Goal: Task Accomplishment & Management: Complete application form

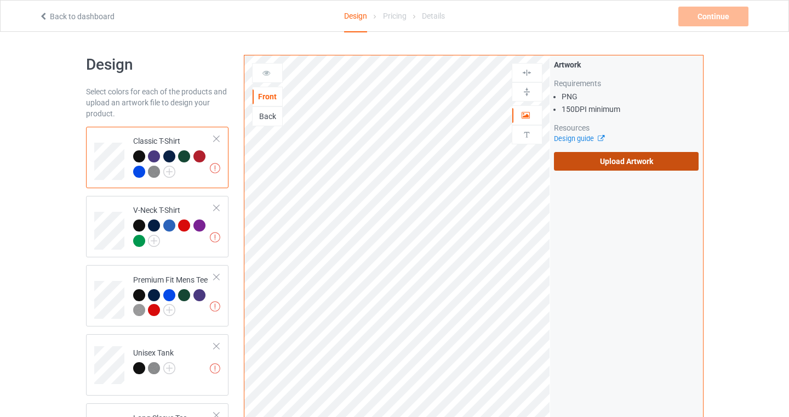
click at [629, 163] on label "Upload Artwork" at bounding box center [626, 161] width 145 height 19
click at [0, 0] on input "Upload Artwork" at bounding box center [0, 0] width 0 height 0
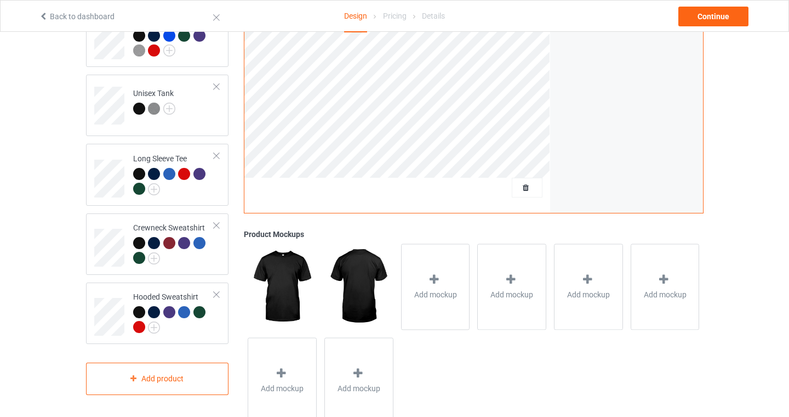
scroll to position [293, 0]
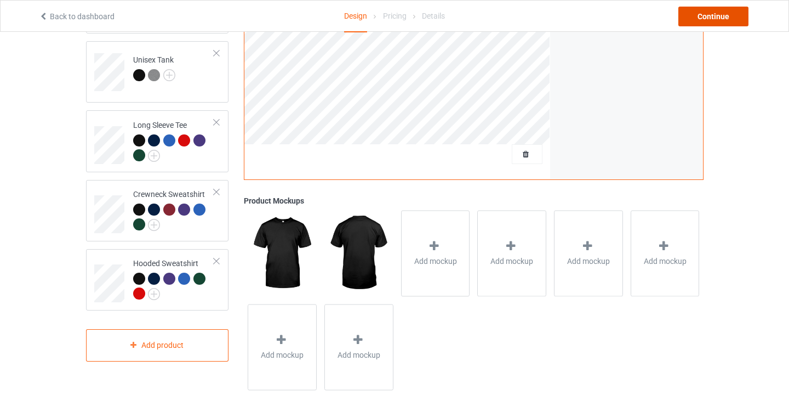
click at [735, 15] on div "Continue" at bounding box center [714, 17] width 70 height 20
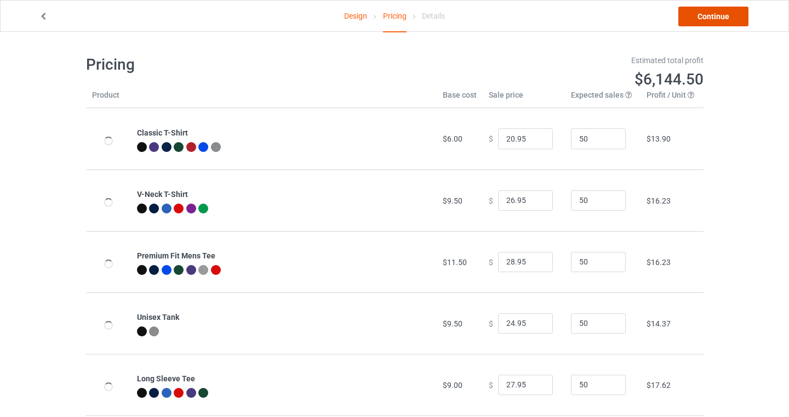
click at [718, 19] on link "Continue" at bounding box center [714, 17] width 70 height 20
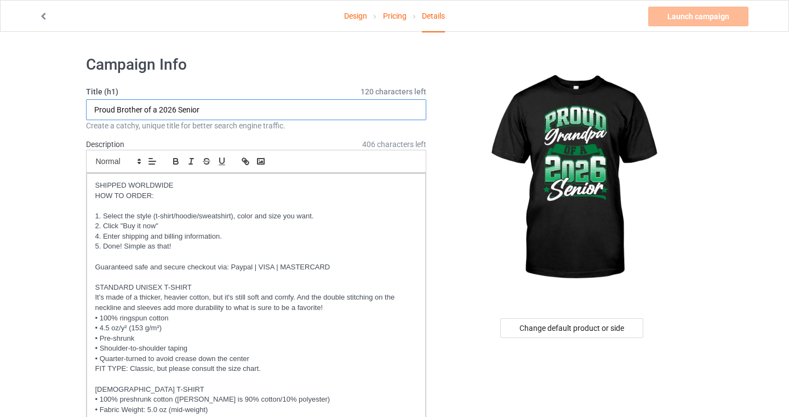
click at [126, 108] on input "Proud Brother of a 2026 Senior" at bounding box center [256, 109] width 341 height 21
click at [125, 107] on input "Proud Brother of a 2026 Senior" at bounding box center [256, 109] width 341 height 21
click at [248, 103] on input "Proud Grandpa of a 2026 Senior" at bounding box center [256, 109] width 341 height 21
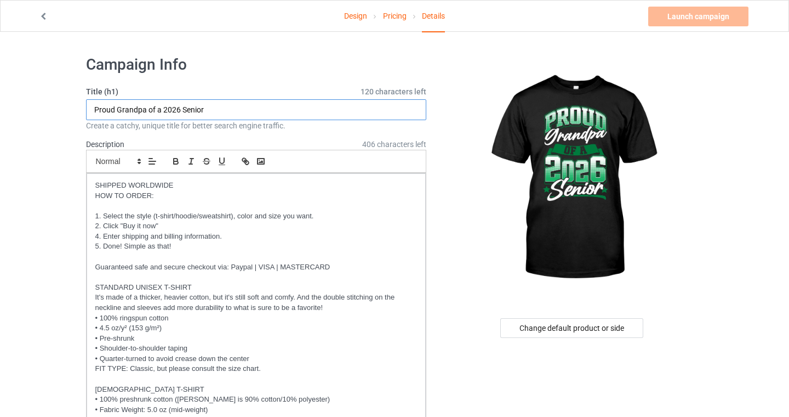
click at [235, 114] on input "Proud Grandpa of a 2026 Senior" at bounding box center [256, 109] width 341 height 21
type input "Proud Grandpa of a 2026 Senior (Green)"
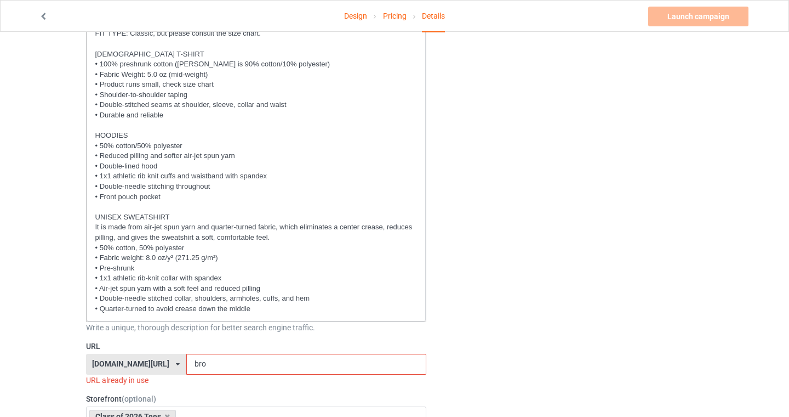
scroll to position [446, 0]
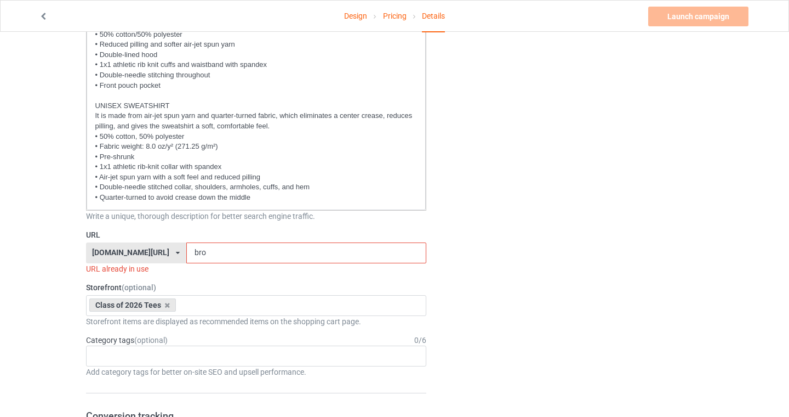
drag, startPoint x: 198, startPoint y: 251, endPoint x: 158, endPoint y: 243, distance: 40.9
click at [160, 243] on div "seniors2026.com/ bach2basics.com/ classof2021apparel.com/ classof2022apparel.co…" at bounding box center [256, 252] width 341 height 21
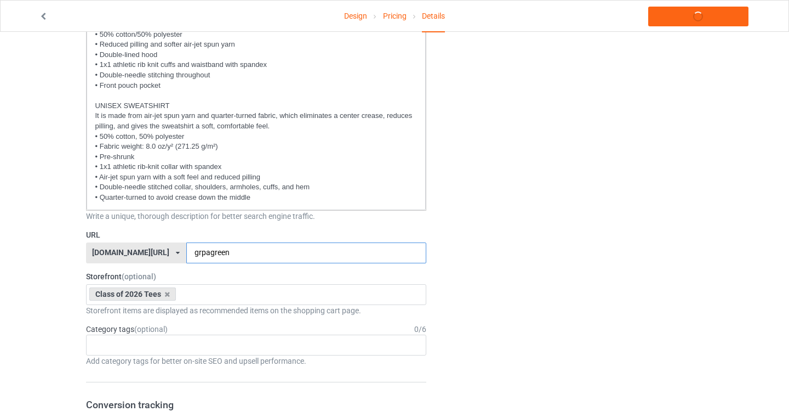
type input "grpagreen"
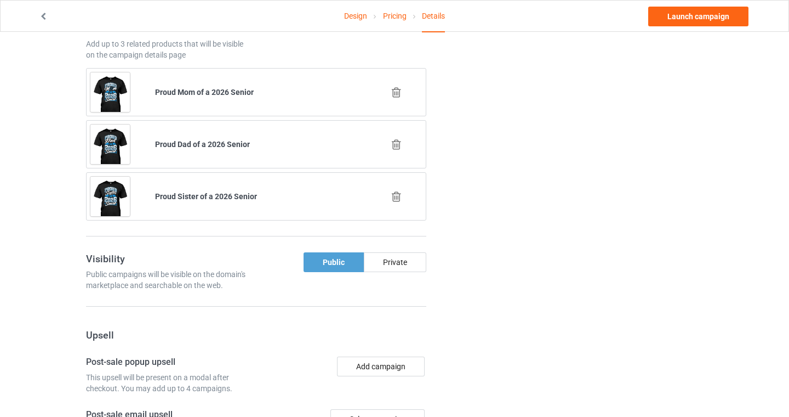
scroll to position [1070, 0]
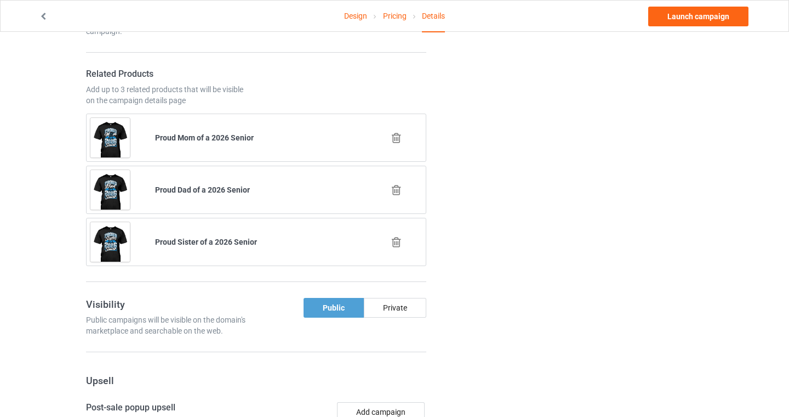
click at [397, 245] on icon at bounding box center [397, 242] width 14 height 12
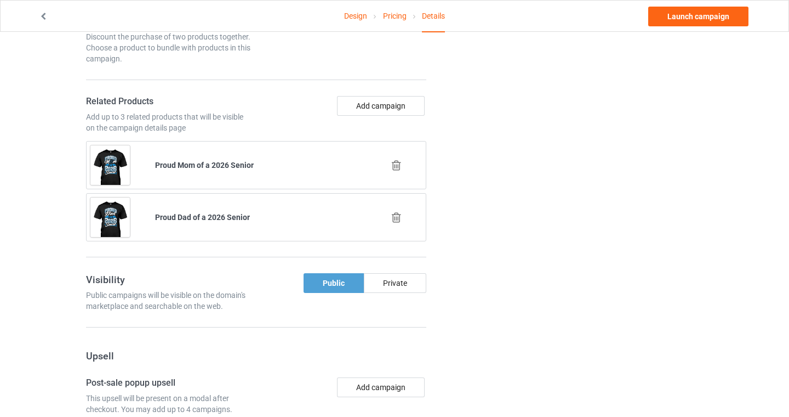
scroll to position [1039, 0]
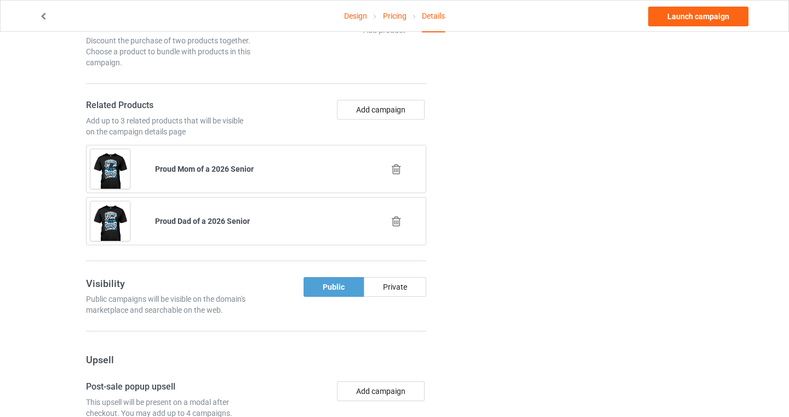
click at [399, 170] on icon at bounding box center [397, 169] width 14 height 12
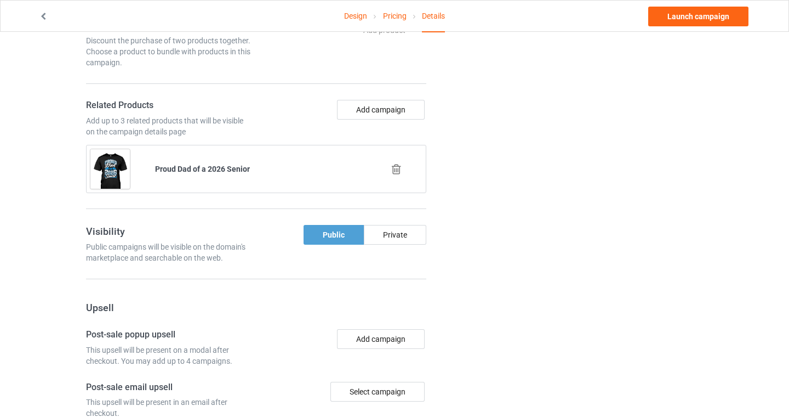
click at [396, 167] on icon at bounding box center [397, 169] width 14 height 12
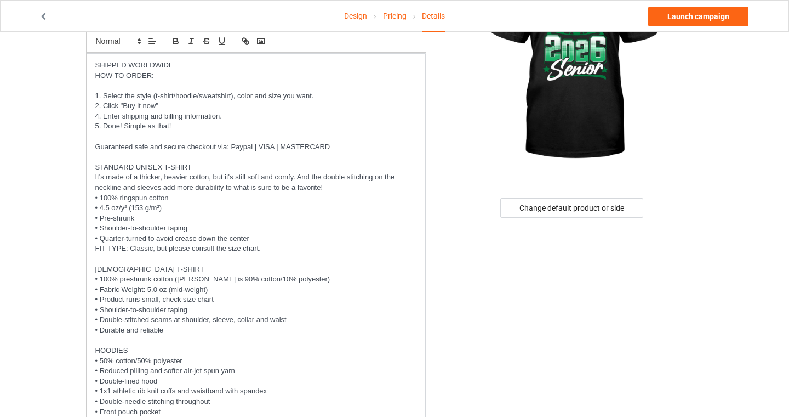
scroll to position [0, 0]
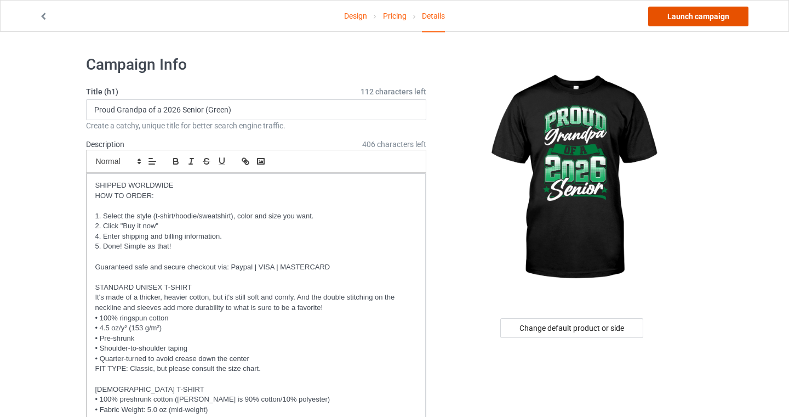
click at [708, 18] on link "Launch campaign" at bounding box center [699, 17] width 100 height 20
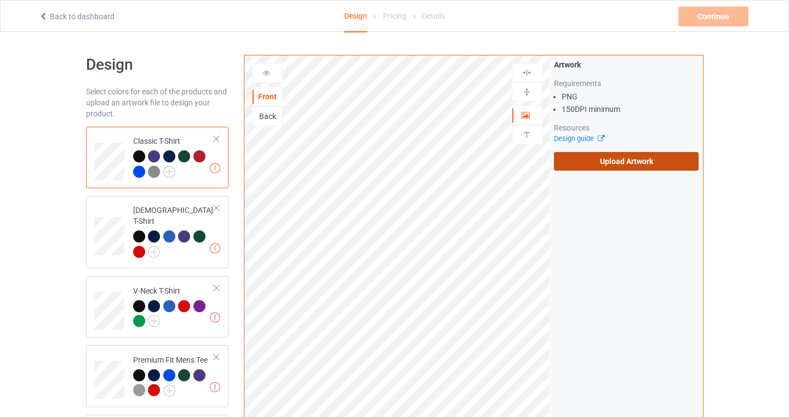
click at [612, 152] on label "Upload Artwork" at bounding box center [626, 161] width 145 height 19
click at [0, 0] on input "Upload Artwork" at bounding box center [0, 0] width 0 height 0
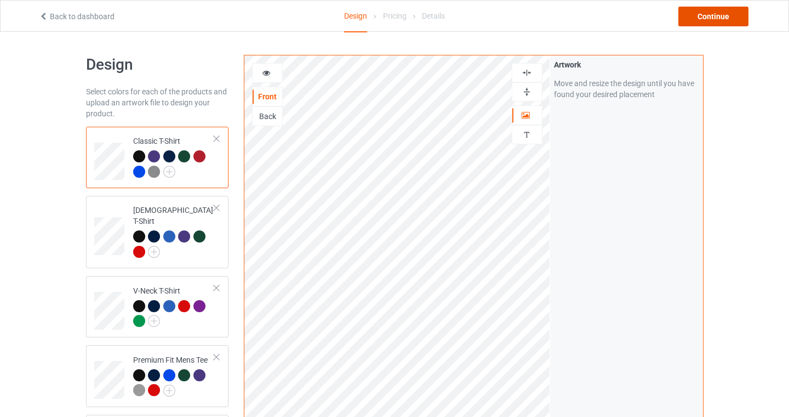
click at [714, 14] on div "Continue" at bounding box center [714, 17] width 70 height 20
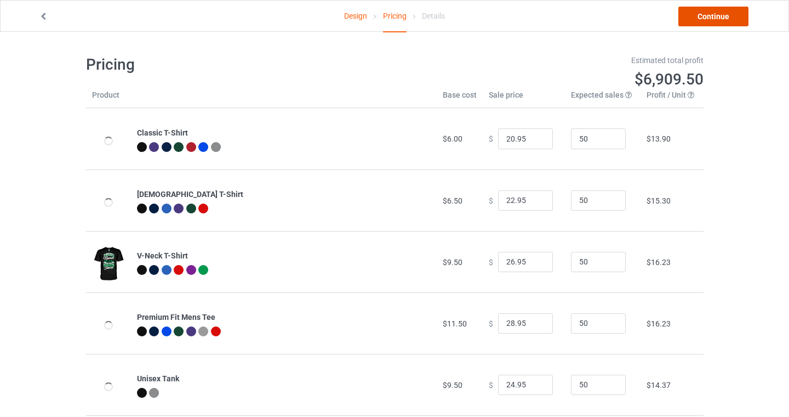
click at [703, 18] on link "Continue" at bounding box center [714, 17] width 70 height 20
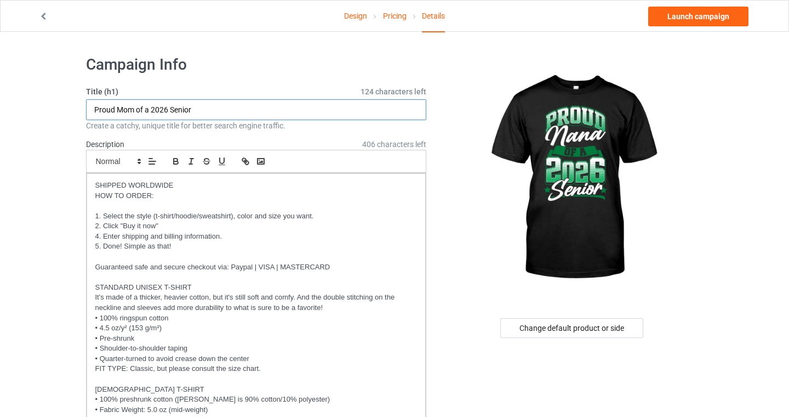
click at [122, 111] on input "Proud Mom of a 2026 Senior" at bounding box center [256, 109] width 341 height 21
click at [219, 109] on input "[PERSON_NAME] of a 2026 Senior" at bounding box center [256, 109] width 341 height 21
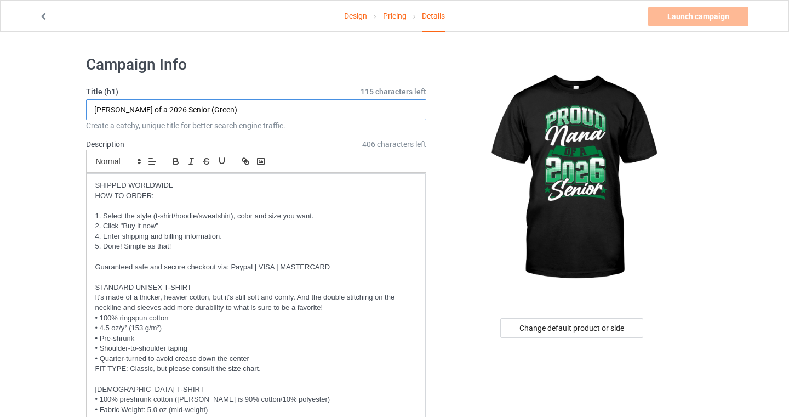
type input "[PERSON_NAME] of a 2026 Senior (Green)"
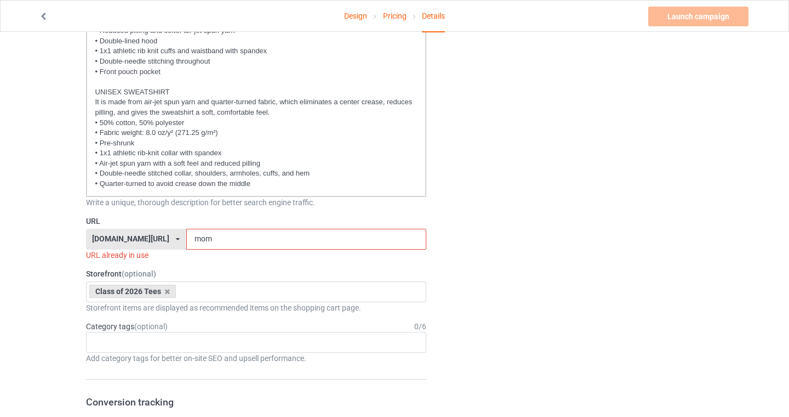
scroll to position [544, 0]
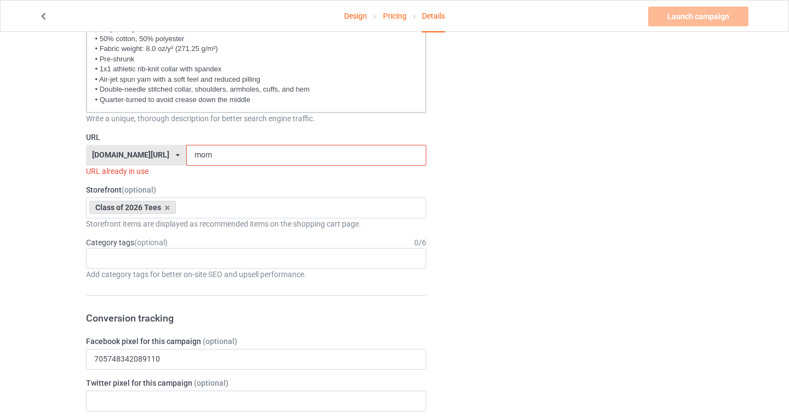
click at [190, 153] on input "mom" at bounding box center [306, 155] width 240 height 21
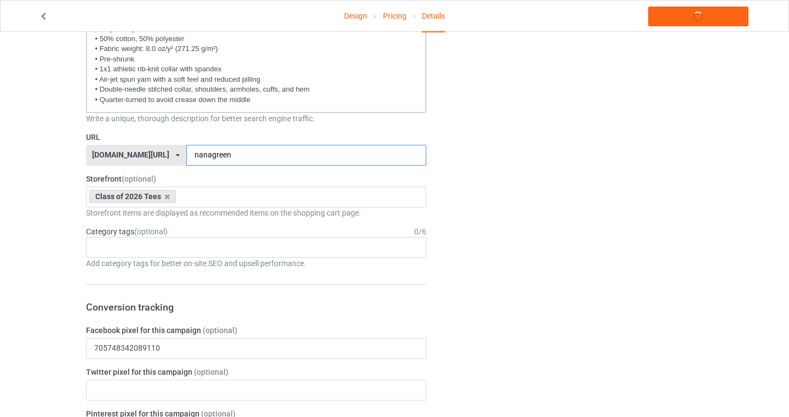
type input "nanagreen"
click at [37, 204] on div "Design Pricing Details Launch campaign Campaign Info Title (h1) 115 characters …" at bounding box center [394, 354] width 789 height 1733
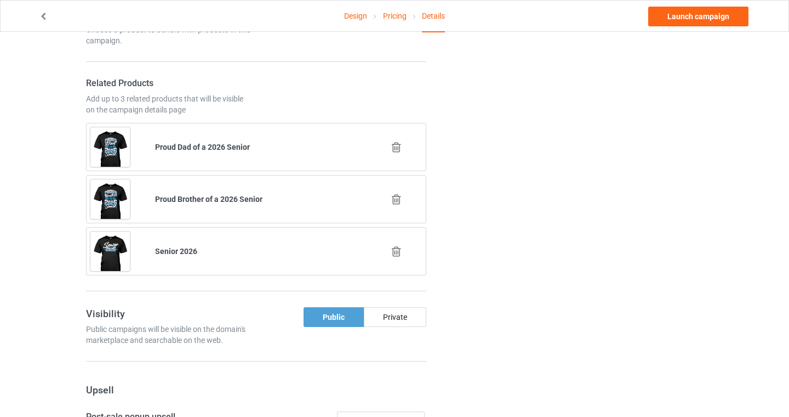
scroll to position [1091, 0]
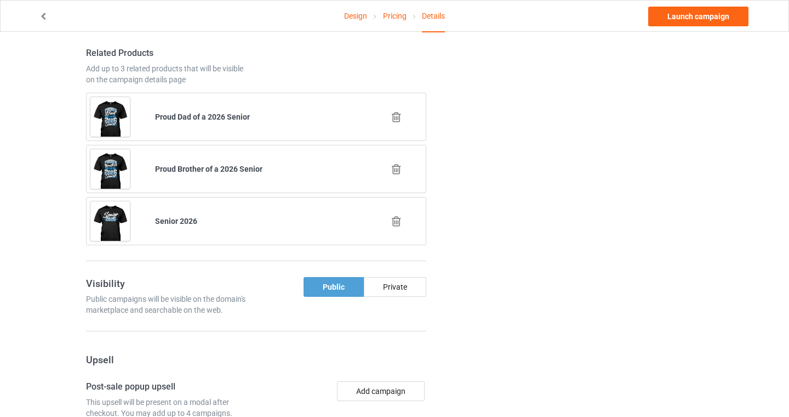
click at [396, 222] on icon at bounding box center [397, 221] width 14 height 12
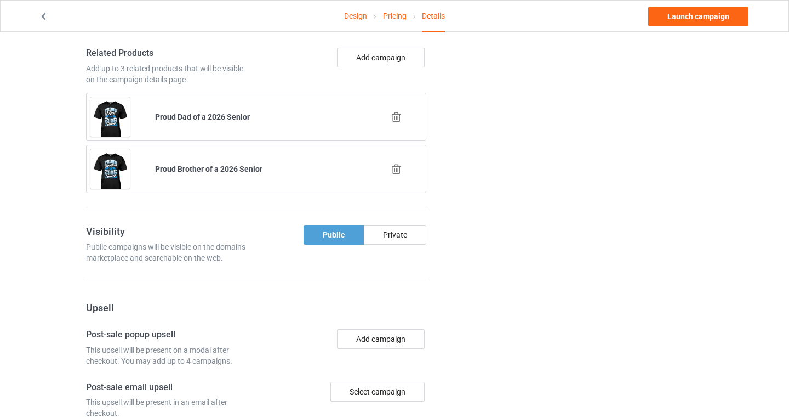
click at [396, 166] on icon at bounding box center [397, 169] width 14 height 12
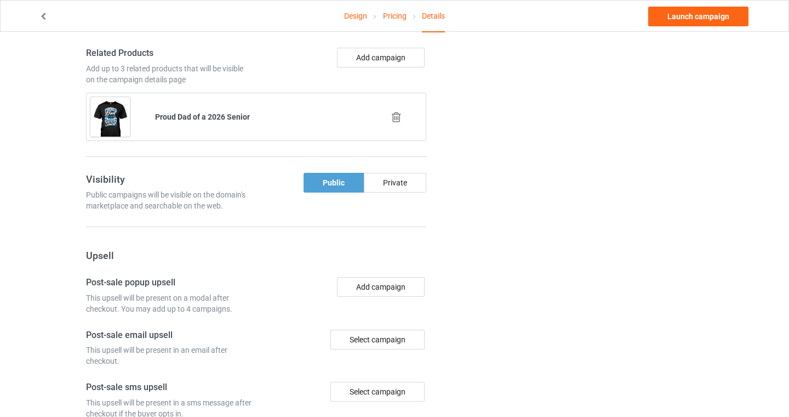
click at [397, 109] on div at bounding box center [397, 116] width 65 height 27
click at [397, 116] on icon at bounding box center [397, 117] width 14 height 12
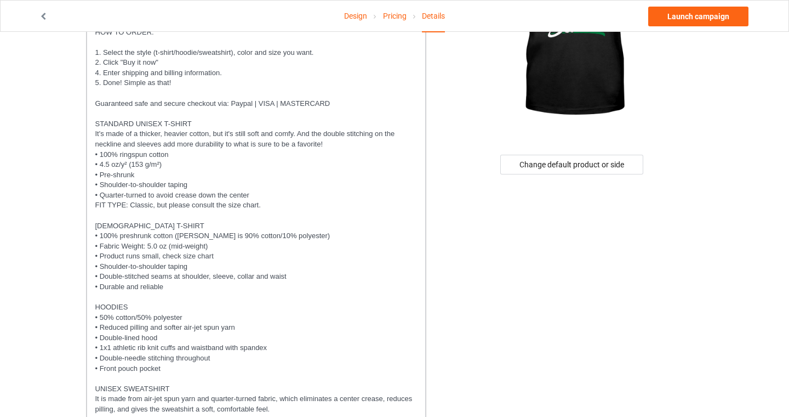
scroll to position [0, 0]
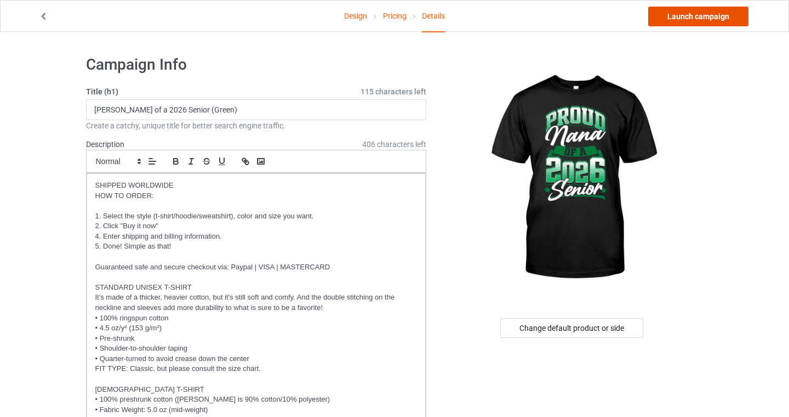
click at [692, 22] on link "Launch campaign" at bounding box center [699, 17] width 100 height 20
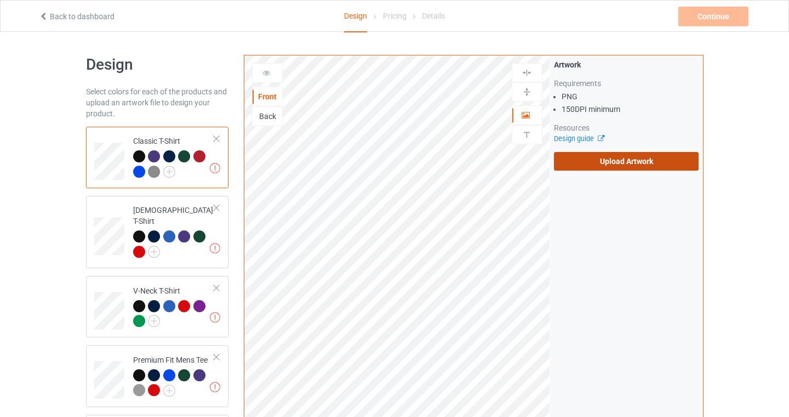
click at [605, 154] on label "Upload Artwork" at bounding box center [626, 161] width 145 height 19
click at [0, 0] on input "Upload Artwork" at bounding box center [0, 0] width 0 height 0
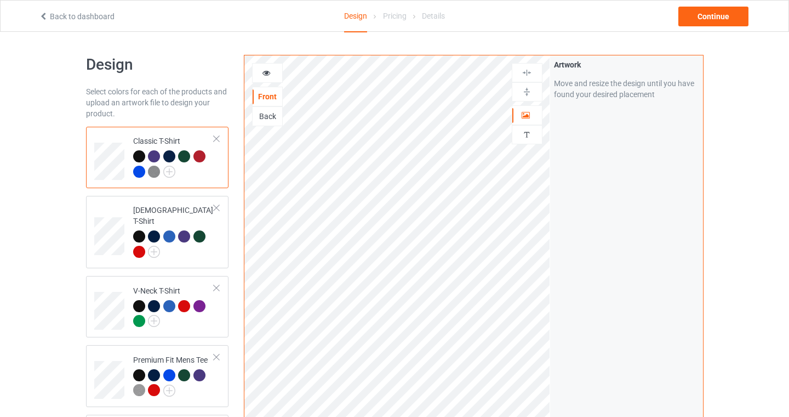
scroll to position [2, 0]
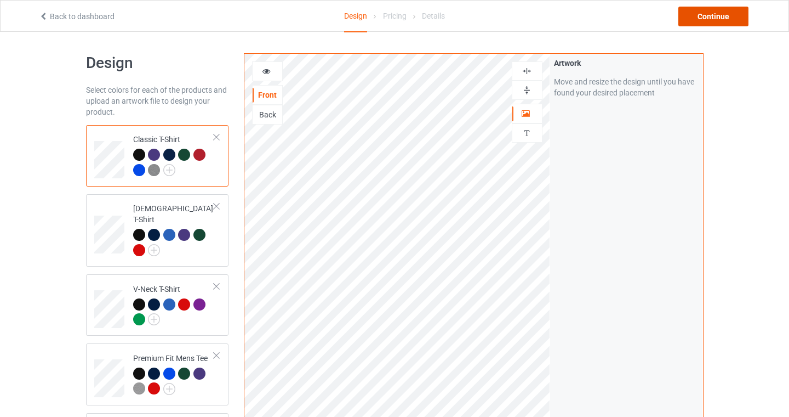
click at [729, 16] on div "Continue" at bounding box center [714, 17] width 70 height 20
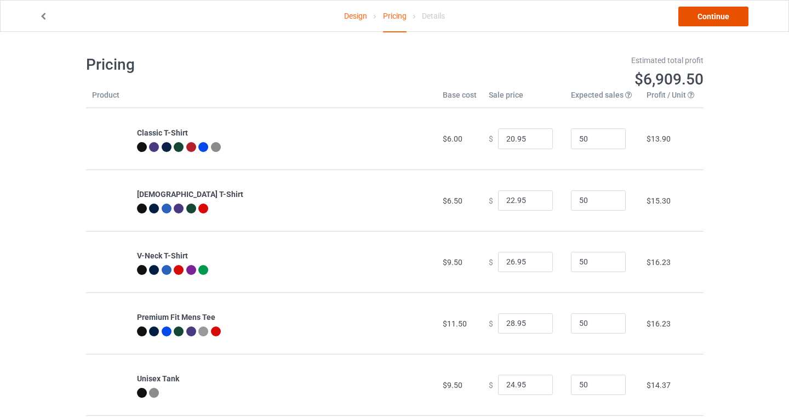
click at [718, 8] on link "Continue" at bounding box center [714, 17] width 70 height 20
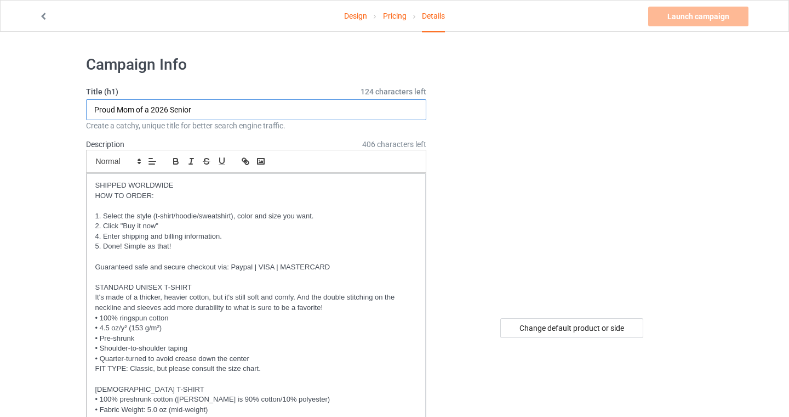
click at [125, 109] on input "Proud Mom of a 2026 Senior" at bounding box center [256, 109] width 341 height 21
click at [230, 109] on input "Proud Aunt of a 2026 Senior" at bounding box center [256, 109] width 341 height 21
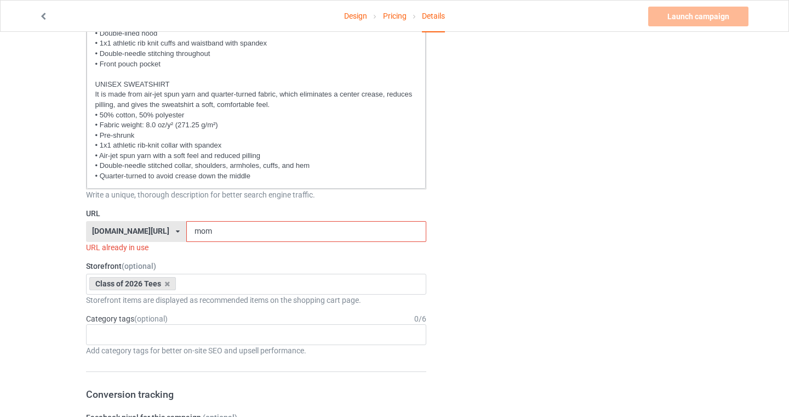
scroll to position [482, 0]
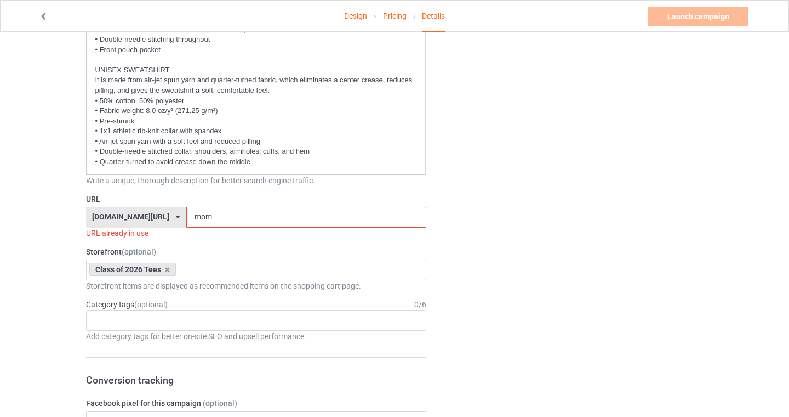
type input "Proud Aunt of a 2026 Senior (Green)"
click at [186, 221] on input "mom" at bounding box center [306, 217] width 240 height 21
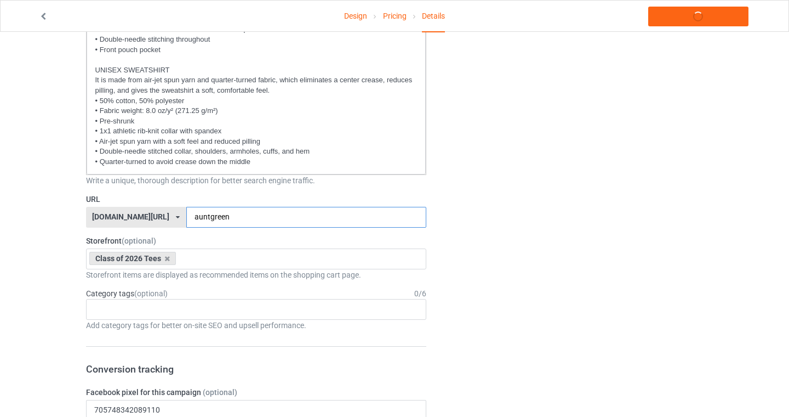
type input "auntgreen"
click at [1, 225] on div "Design Pricing Details Launch campaign Campaign Info Title (h1) 115 characters …" at bounding box center [394, 416] width 789 height 1733
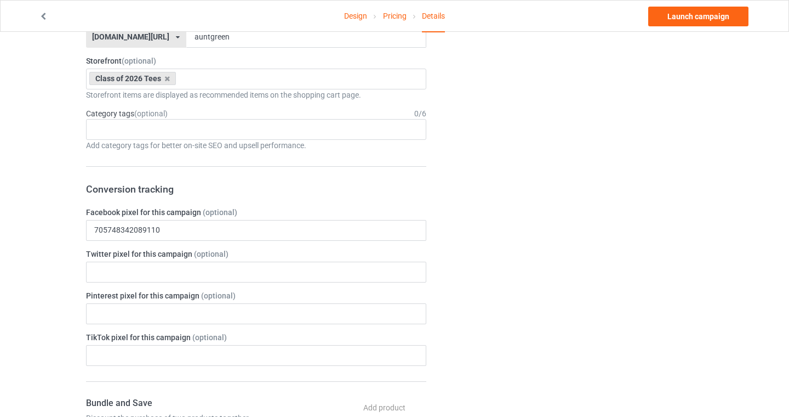
scroll to position [955, 0]
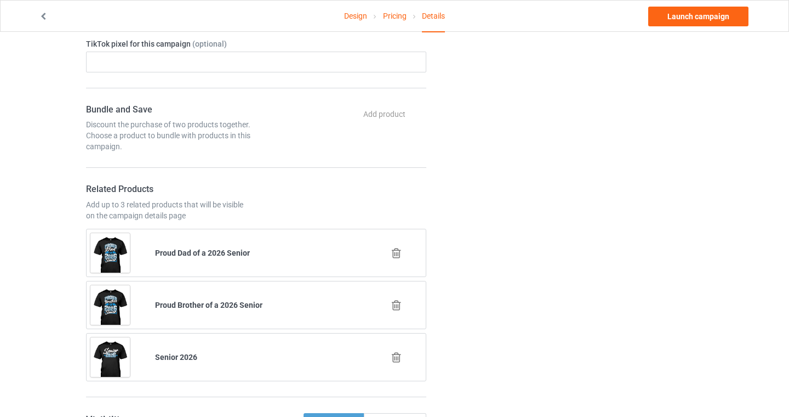
click at [399, 249] on icon at bounding box center [397, 253] width 14 height 12
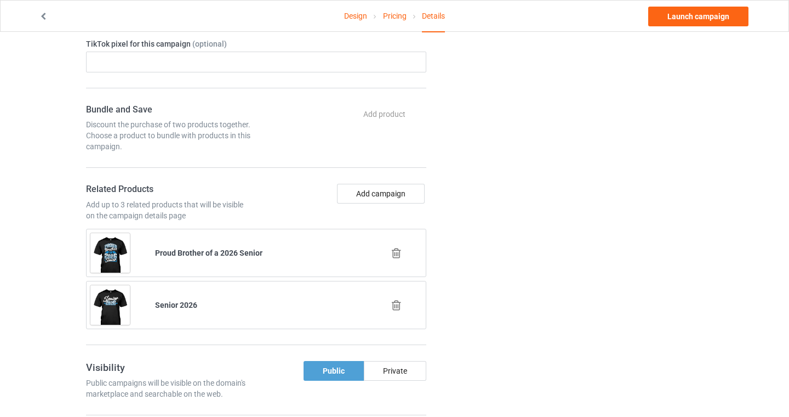
click at [399, 253] on icon at bounding box center [397, 253] width 14 height 12
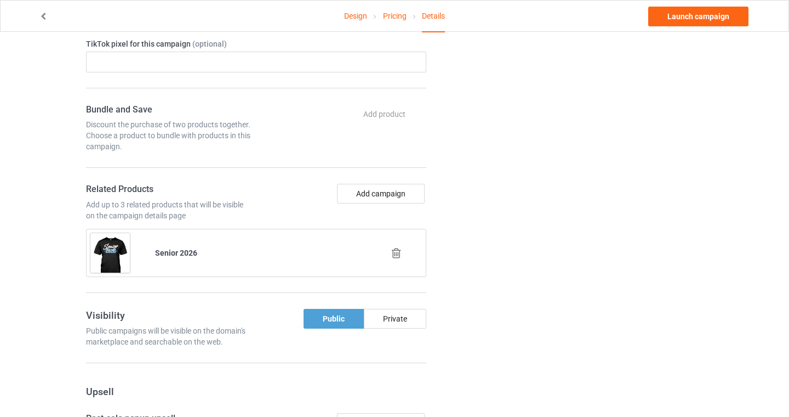
click at [399, 252] on icon at bounding box center [397, 253] width 14 height 12
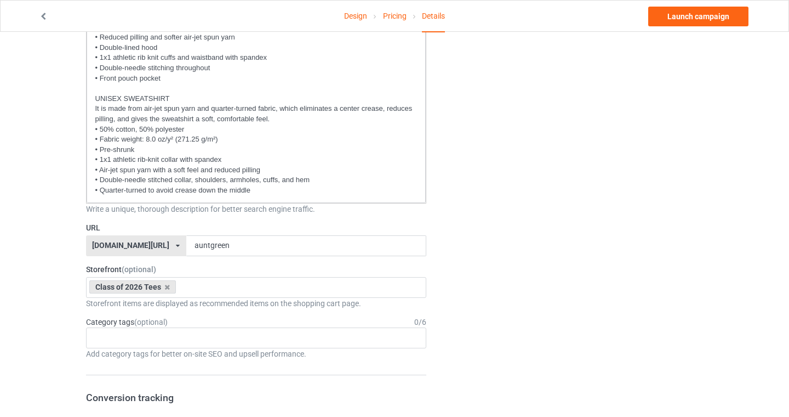
scroll to position [0, 0]
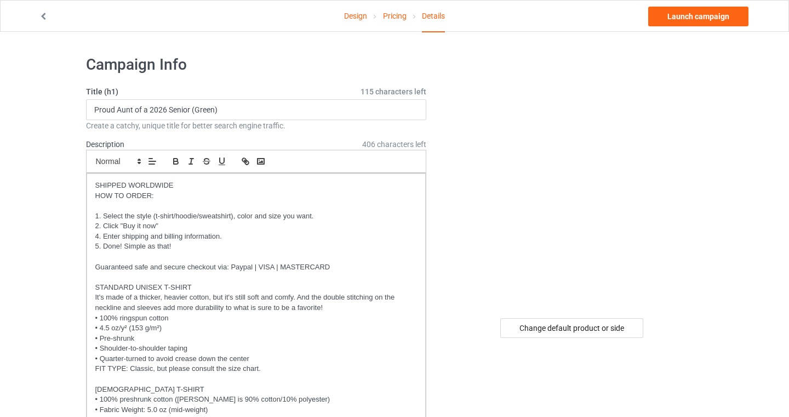
click at [674, 27] on div "Design Pricing Details Launch campaign" at bounding box center [394, 16] width 727 height 31
click at [675, 13] on link "Launch campaign" at bounding box center [699, 17] width 100 height 20
